Goal: Task Accomplishment & Management: Use online tool/utility

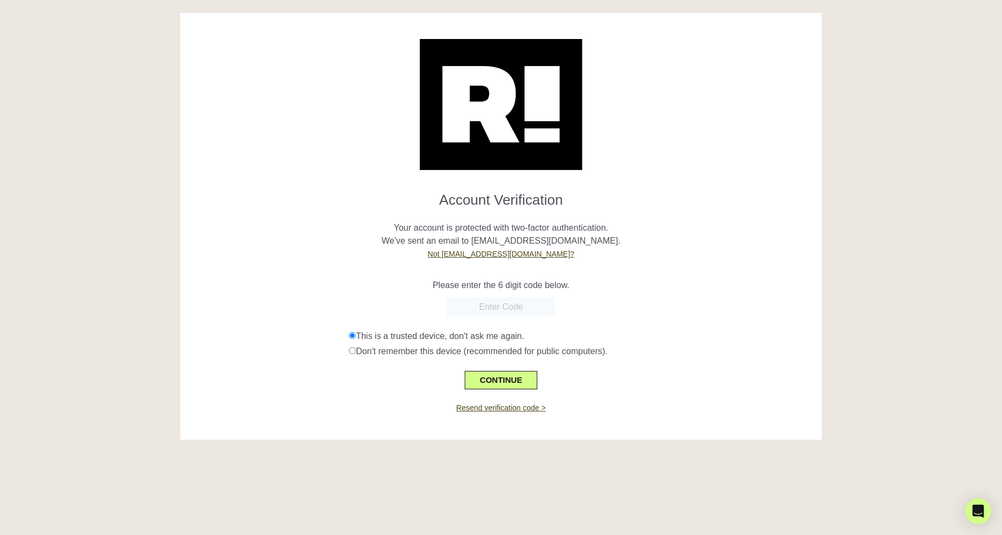
scroll to position [13, 0]
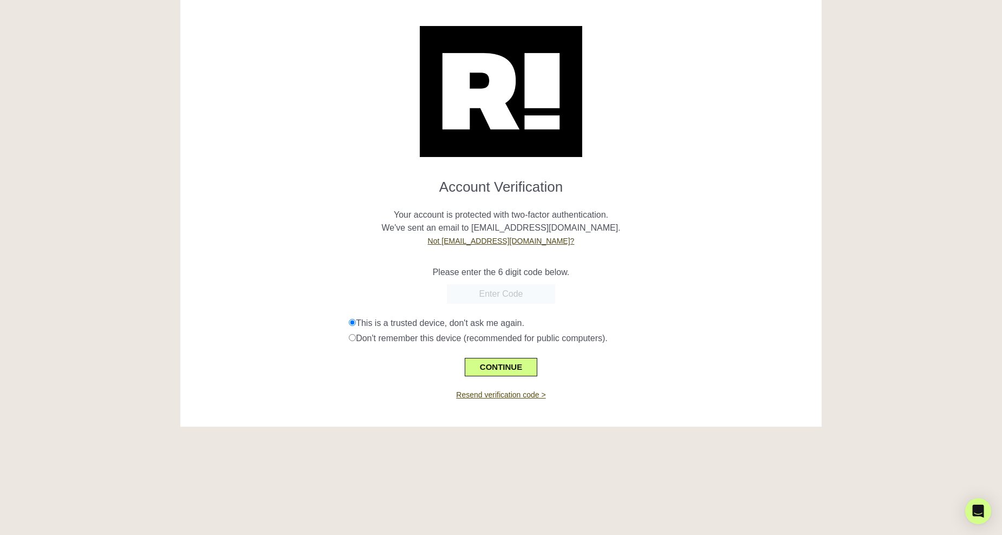
click at [483, 397] on link "Resend verification code >" at bounding box center [500, 395] width 89 height 9
click at [476, 296] on input "text" at bounding box center [501, 294] width 108 height 20
paste input "521238"
type input "521238"
click at [506, 365] on button "CONTINUE" at bounding box center [501, 367] width 73 height 18
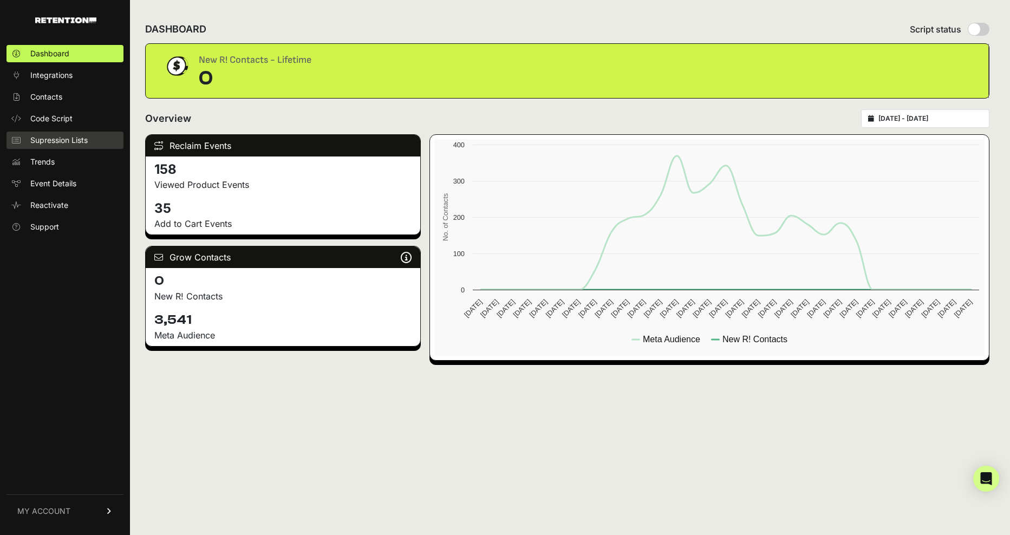
click at [53, 138] on span "Supression Lists" at bounding box center [58, 140] width 57 height 11
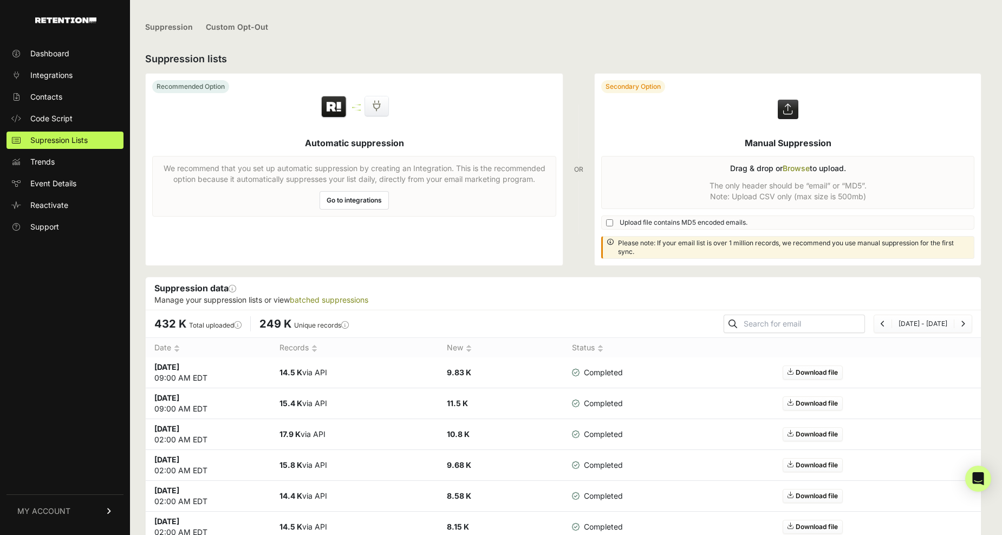
click at [791, 187] on label at bounding box center [788, 170] width 386 height 192
click at [0, 0] on input "file" at bounding box center [0, 0] width 0 height 0
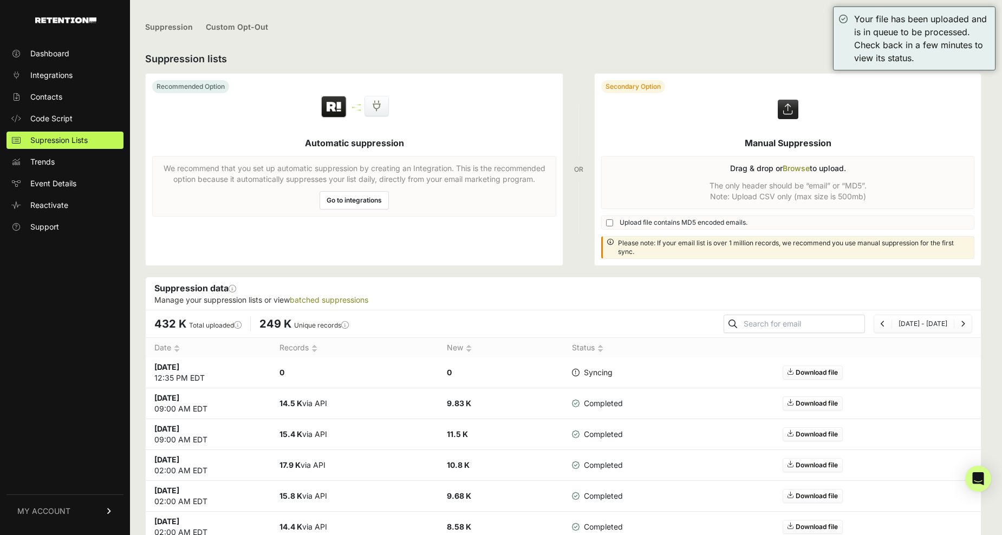
click at [763, 178] on label at bounding box center [788, 170] width 386 height 192
click at [0, 0] on input "file" at bounding box center [0, 0] width 0 height 0
click at [811, 373] on link "Download file" at bounding box center [813, 373] width 60 height 14
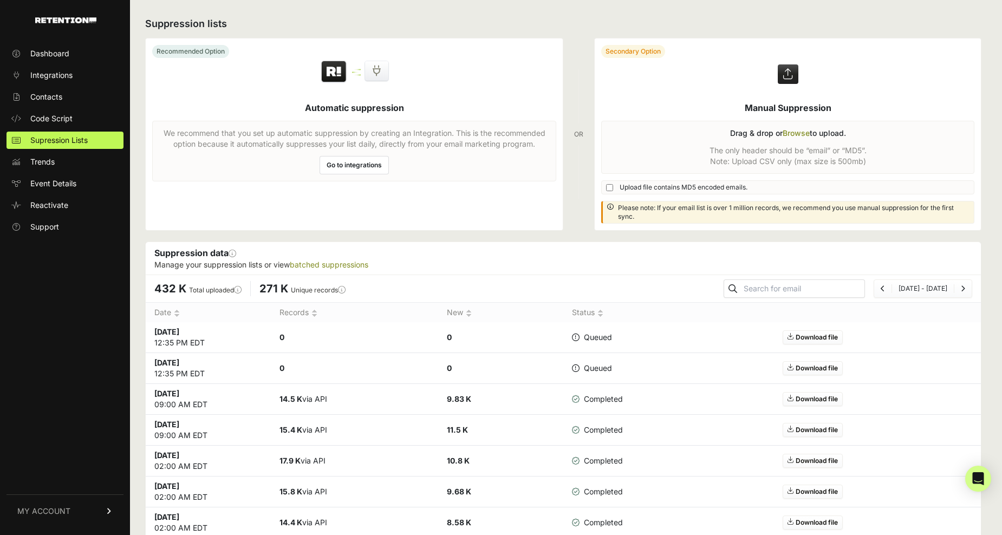
scroll to position [54, 0]
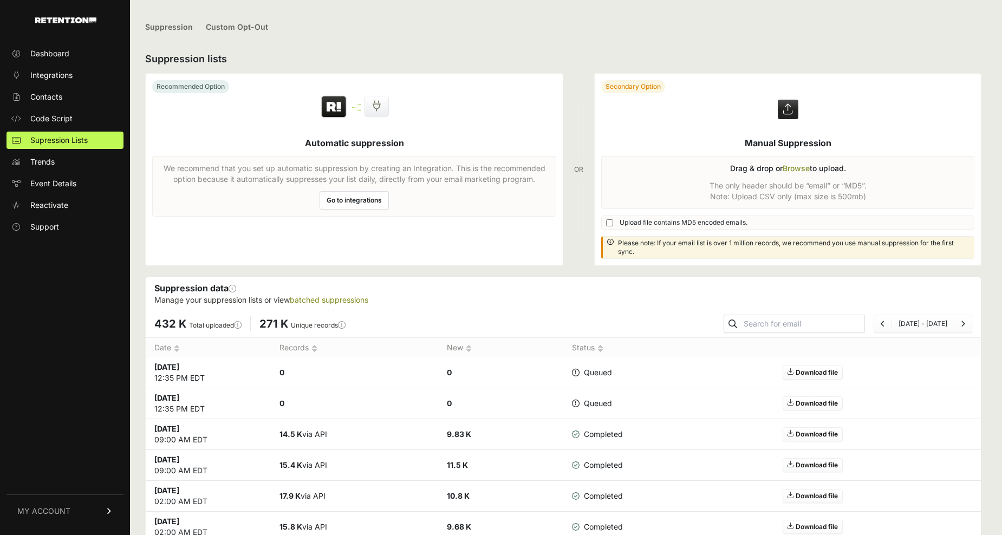
scroll to position [53, 0]
